Goal: Complete application form

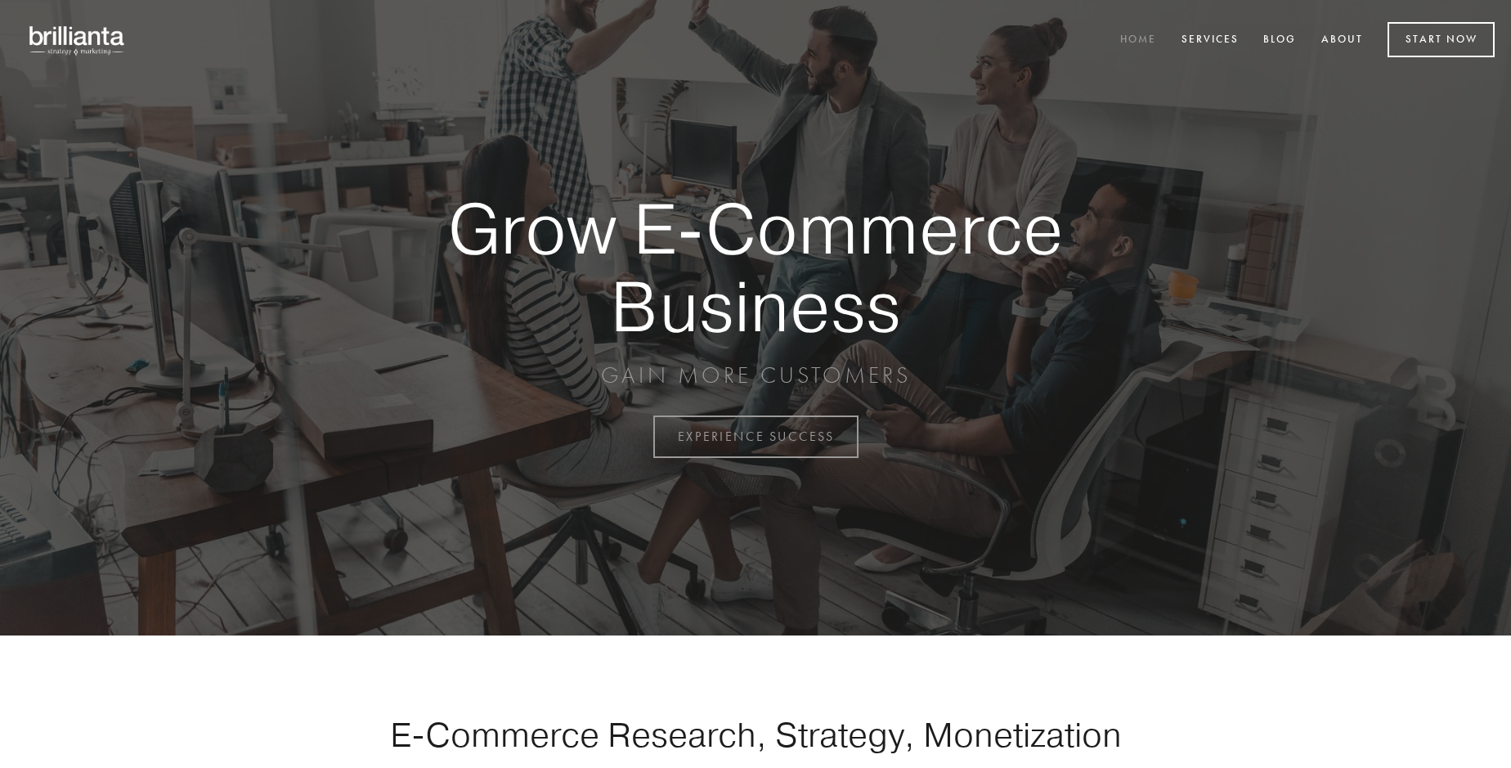
scroll to position [4285, 0]
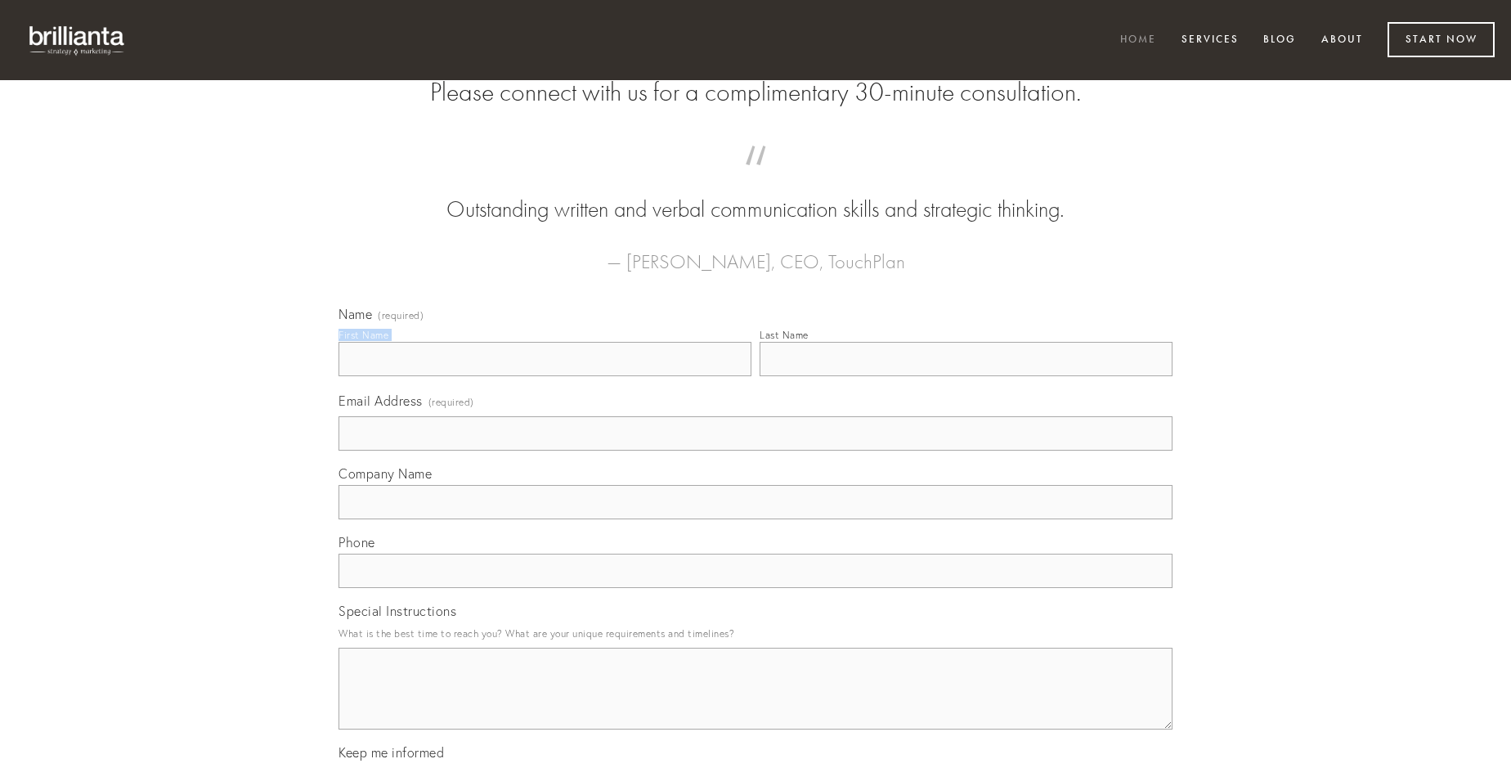
type input "[PERSON_NAME] IV"
click at [965, 376] on input "Last Name" at bounding box center [965, 359] width 413 height 34
type input "[PERSON_NAME] IV"
click at [755, 450] on input "Email Address (required)" at bounding box center [755, 433] width 834 height 34
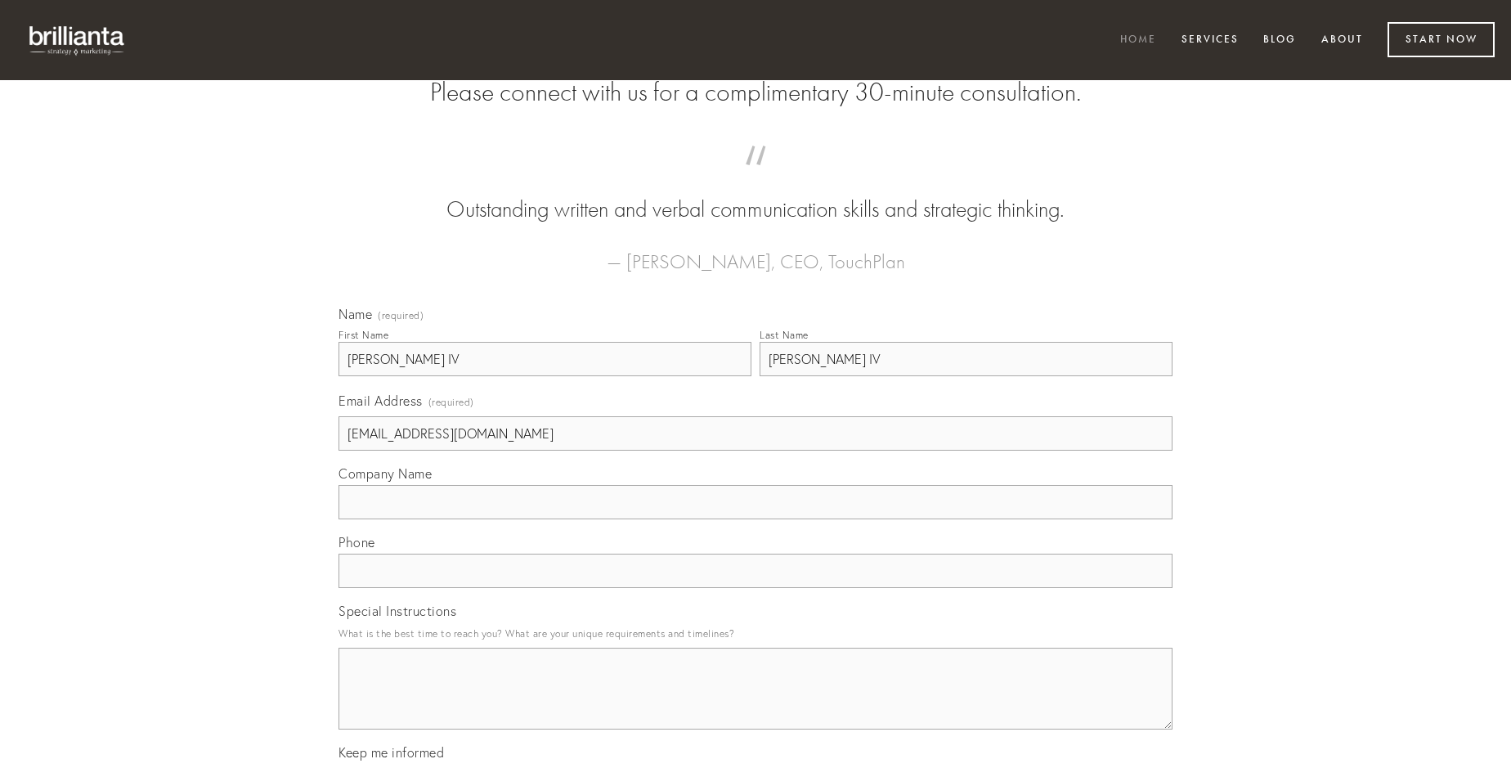
type input "[EMAIL_ADDRESS][DOMAIN_NAME]"
click at [755, 519] on input "Company Name" at bounding box center [755, 502] width 834 height 34
type input "reprehenderit"
click at [755, 588] on input "text" at bounding box center [755, 570] width 834 height 34
click at [755, 703] on textarea "Special Instructions" at bounding box center [755, 688] width 834 height 82
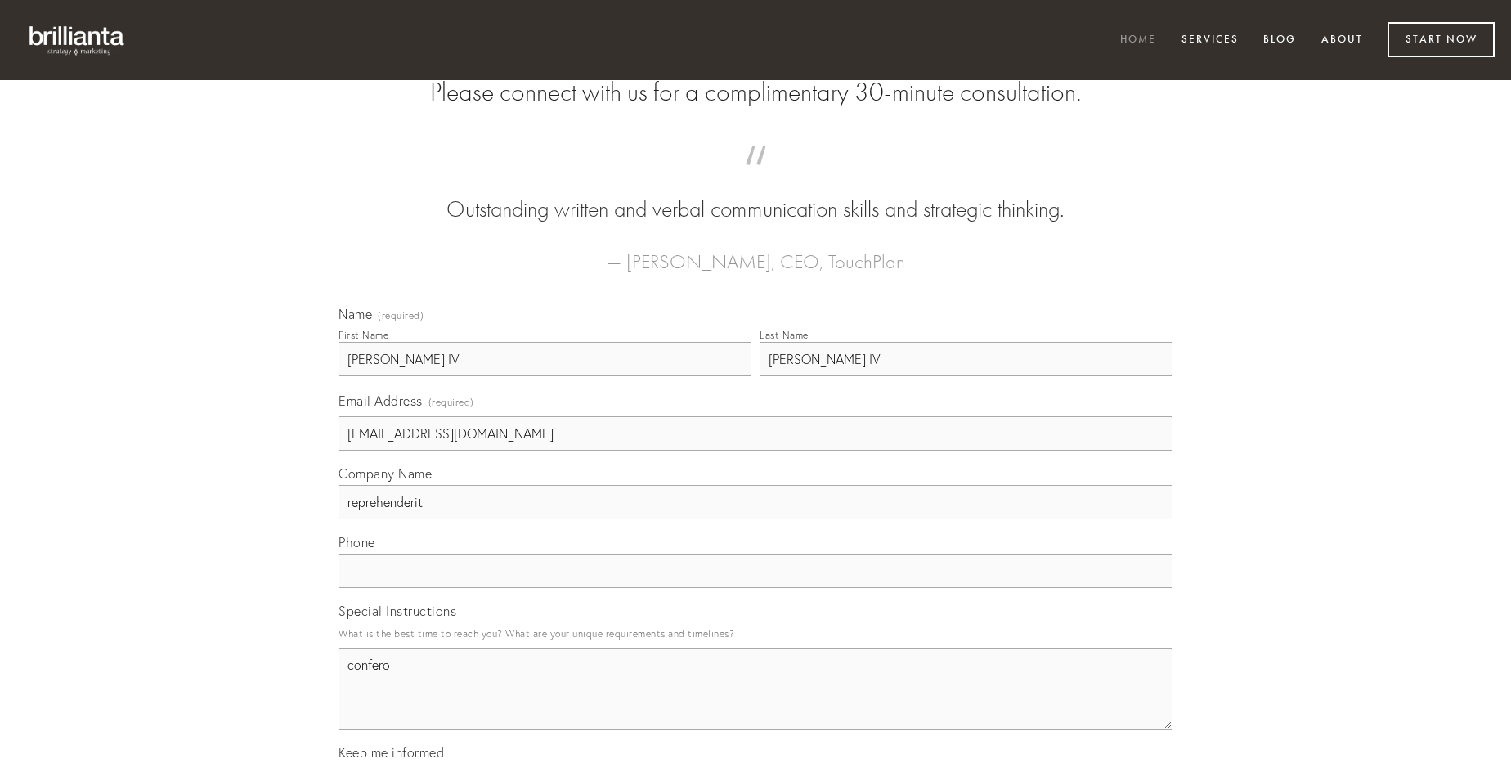
type textarea "confero"
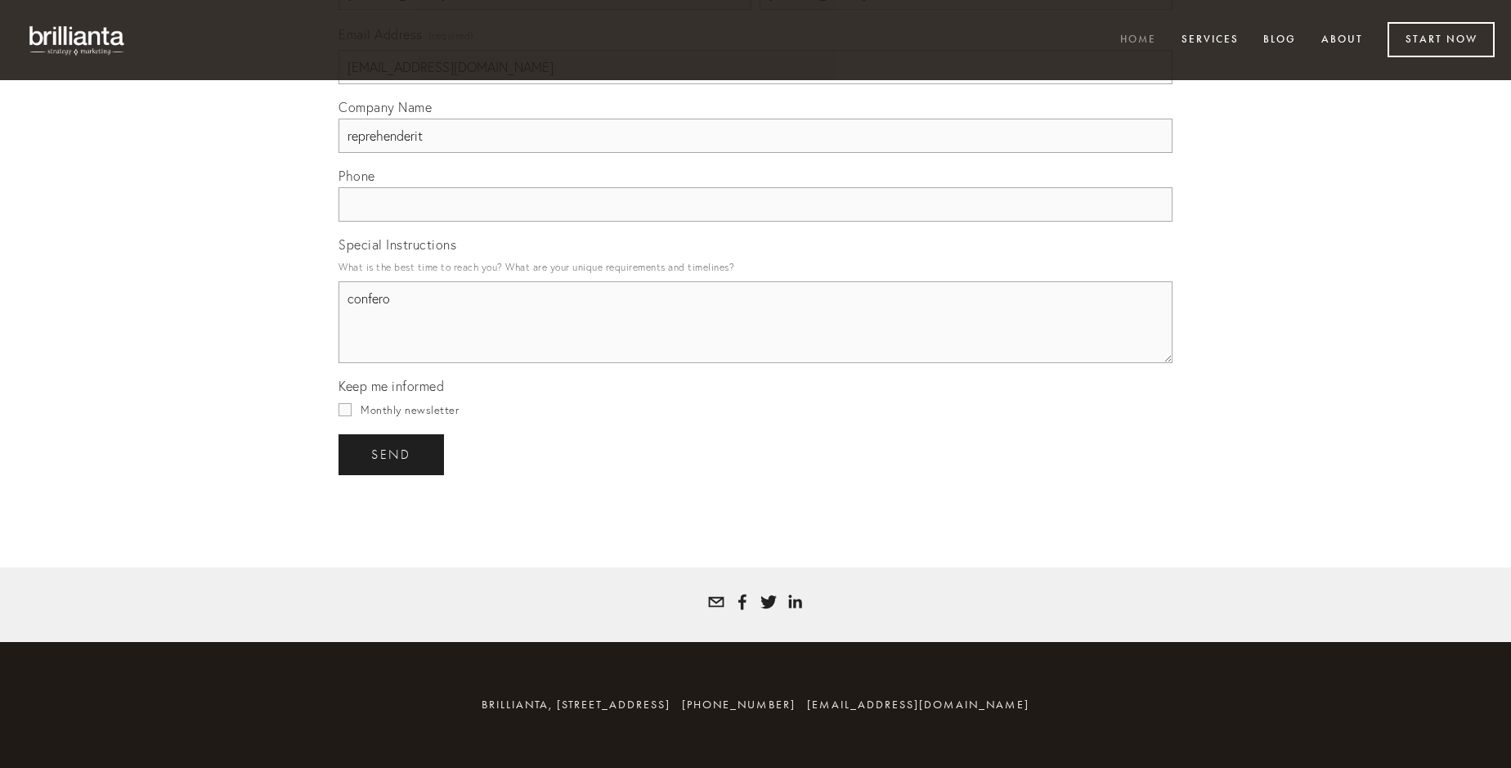
click at [392, 454] on span "send" at bounding box center [391, 454] width 40 height 15
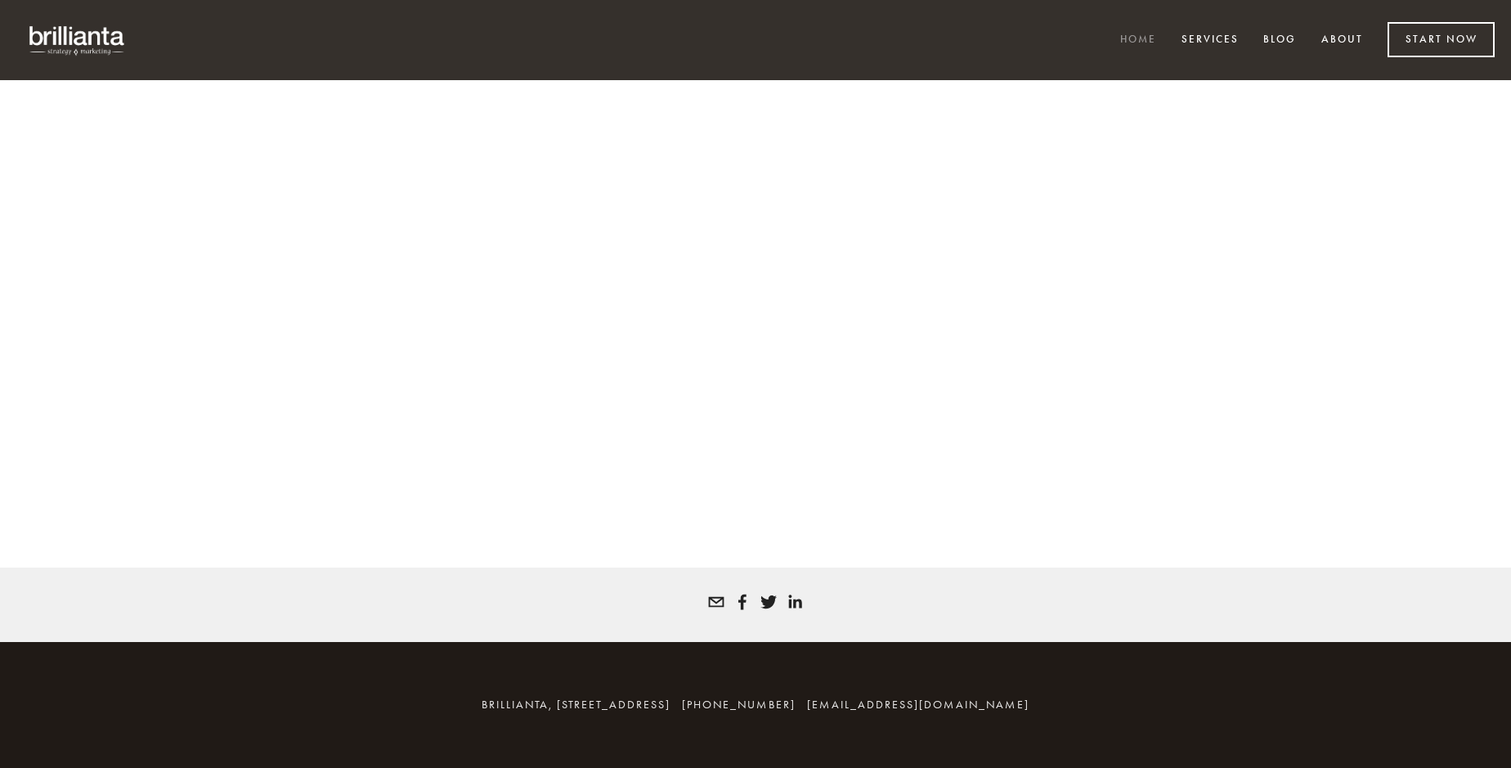
scroll to position [4263, 0]
